Goal: Task Accomplishment & Management: Use online tool/utility

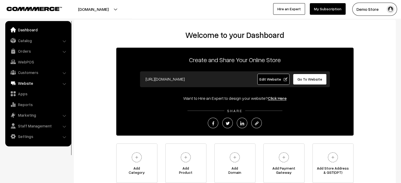
click at [31, 85] on link "Website" at bounding box center [38, 83] width 63 height 9
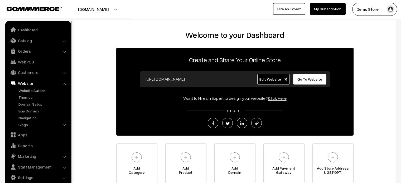
click at [97, 67] on div "Welcome to your Dashboard Create and Share Your Online Store [URL][DOMAIN_NAME]…" at bounding box center [234, 106] width 311 height 153
click at [270, 79] on span "Edit Website" at bounding box center [273, 79] width 28 height 4
click at [268, 79] on span "Edit Website" at bounding box center [273, 79] width 28 height 4
click at [27, 29] on link "Dashboard" at bounding box center [38, 29] width 63 height 9
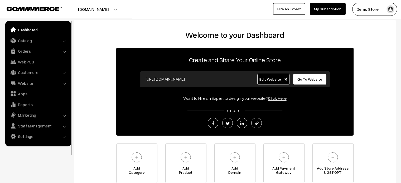
click at [269, 80] on span "Edit Website" at bounding box center [273, 79] width 28 height 4
click at [308, 81] on span "Go To Website" at bounding box center [309, 79] width 25 height 4
click at [104, 74] on div "Welcome to your Dashboard Create and Share Your Online Store [URL][DOMAIN_NAME]…" at bounding box center [234, 106] width 311 height 153
click at [146, 33] on h2 "Welcome to your Dashboard" at bounding box center [234, 34] width 311 height 9
click at [115, 33] on h2 "Welcome to your Dashboard" at bounding box center [234, 34] width 311 height 9
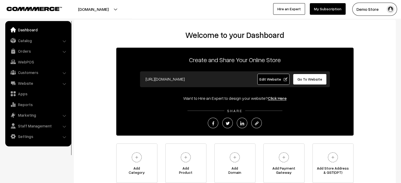
click at [101, 65] on div "Welcome to your Dashboard Create and Share Your Online Store [URL][DOMAIN_NAME]…" at bounding box center [234, 106] width 311 height 153
click at [337, 38] on h2 "Welcome to your Dashboard" at bounding box center [234, 34] width 311 height 9
click at [168, 32] on h2 "Welcome to your Dashboard" at bounding box center [234, 34] width 311 height 9
click at [170, 38] on h2 "Welcome to your Dashboard" at bounding box center [234, 34] width 311 height 9
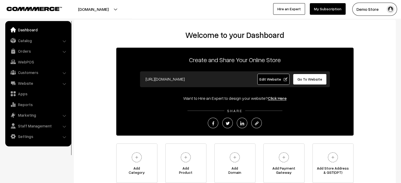
click at [241, 13] on div "Demo Store My Profile Refer & Earn Support Switch Store Sign Out Hire an Expert…" at bounding box center [302, 9] width 203 height 13
click at [162, 26] on div "Welcome to your Dashboard Create and Share Your Online Store [URL][DOMAIN_NAME]…" at bounding box center [235, 108] width 322 height 177
click at [26, 82] on link "Website" at bounding box center [38, 83] width 63 height 9
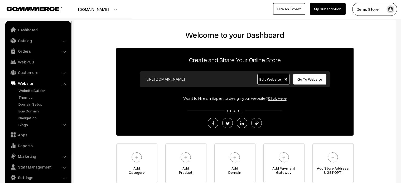
click at [270, 80] on span "Edit Website" at bounding box center [273, 79] width 28 height 4
